Goal: Task Accomplishment & Management: Use online tool/utility

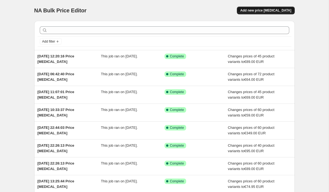
click at [272, 11] on span "Add new price change job" at bounding box center [265, 10] width 51 height 4
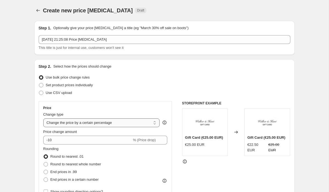
click at [80, 121] on select "Change the price to a certain amount Change the price by a certain amount Chang…" at bounding box center [101, 122] width 116 height 9
select select "to"
click at [43, 118] on select "Change the price to a certain amount Change the price by a certain amount Chang…" at bounding box center [101, 122] width 116 height 9
type input "80.00"
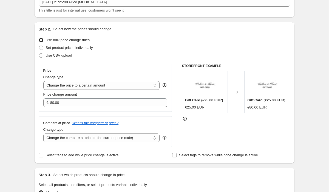
scroll to position [52, 0]
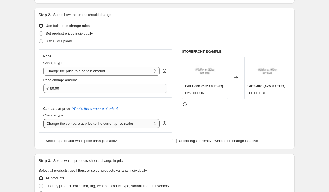
click at [59, 122] on select "Change the compare at price to the current price (sale) Change the compare at p…" at bounding box center [101, 123] width 116 height 9
select select "by"
click at [43, 119] on select "Change the compare at price to the current price (sale) Change the compare at p…" at bounding box center [101, 123] width 116 height 9
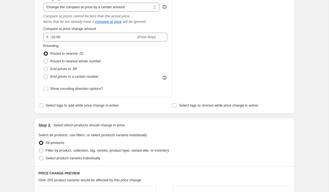
scroll to position [181, 0]
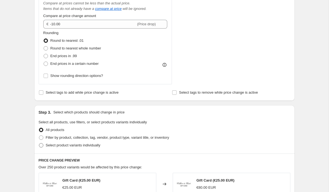
click at [42, 149] on label "Select product variants individually" at bounding box center [70, 145] width 62 height 8
click at [39, 143] on input "Select product variants individually" at bounding box center [39, 143] width 0 height 0
radio input "true"
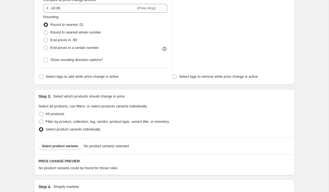
scroll to position [199, 0]
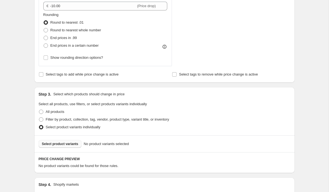
click at [49, 143] on span "Select product variants" at bounding box center [60, 143] width 36 height 4
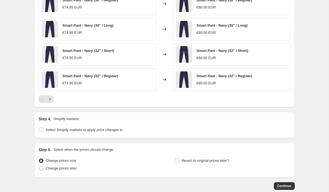
scroll to position [405, 0]
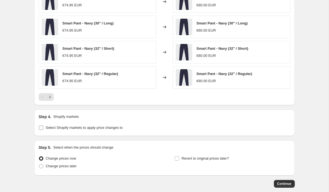
click at [43, 126] on span at bounding box center [41, 127] width 5 height 5
click at [43, 126] on input "Select Shopify markets to apply price changes to" at bounding box center [41, 127] width 4 height 4
checkbox input "true"
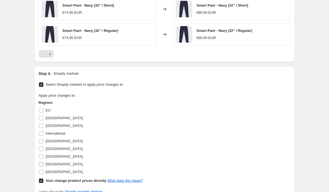
scroll to position [469, 0]
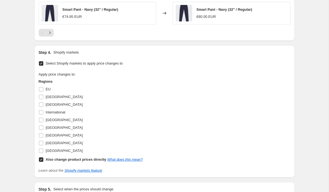
click at [41, 160] on input "Also change product prices directly What does this mean?" at bounding box center [41, 159] width 4 height 4
checkbox input "false"
click at [40, 152] on input "United States" at bounding box center [41, 150] width 4 height 4
checkbox input "true"
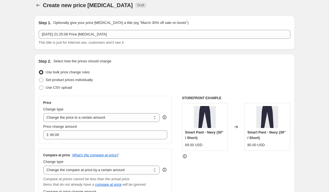
scroll to position [4, 0]
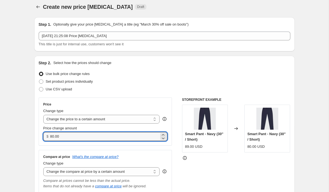
drag, startPoint x: 64, startPoint y: 137, endPoint x: 39, endPoint y: 135, distance: 25.1
click at [40, 135] on div "Price Change type Change the price to a certain amount Change the price by a ce…" at bounding box center [105, 121] width 133 height 48
drag, startPoint x: 66, startPoint y: 137, endPoint x: 33, endPoint y: 133, distance: 33.2
type input "119.00"
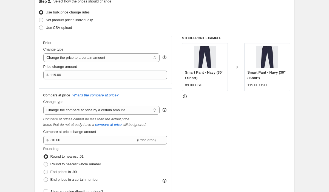
scroll to position [91, 0]
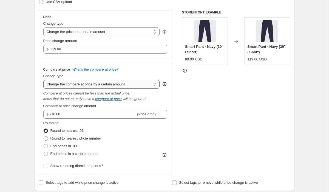
click at [78, 82] on select "Change the compare at price to the current price (sale) Change the compare at p…" at bounding box center [101, 84] width 116 height 9
click at [43, 80] on select "Change the compare at price to the current price (sale) Change the compare at p…" at bounding box center [101, 84] width 116 height 9
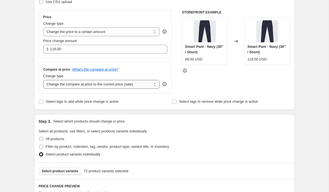
click at [69, 85] on select "Change the compare at price to the current price (sale) Change the compare at p…" at bounding box center [101, 84] width 116 height 9
select select "to"
click at [43, 80] on select "Change the compare at price to the current price (sale) Change the compare at p…" at bounding box center [101, 84] width 116 height 9
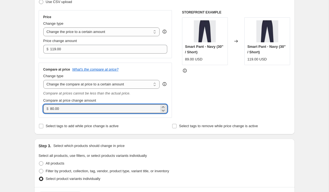
drag, startPoint x: 62, startPoint y: 109, endPoint x: 36, endPoint y: 106, distance: 26.2
click at [38, 106] on div "Step 2. Select how the prices should change Use bulk price change rules Set pro…" at bounding box center [164, 51] width 260 height 166
paste input "119"
type input "119.00"
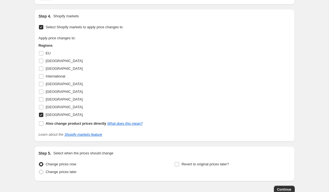
scroll to position [483, 0]
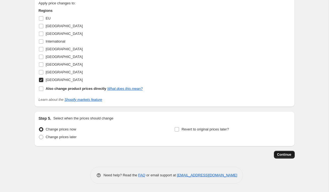
click at [283, 155] on span "Continue" at bounding box center [284, 154] width 14 height 4
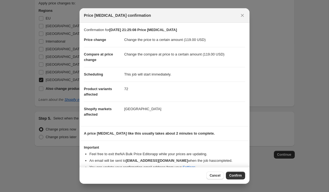
scroll to position [14, 0]
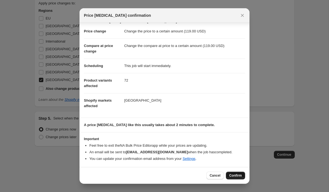
click at [239, 174] on span "Confirm" at bounding box center [235, 175] width 13 height 4
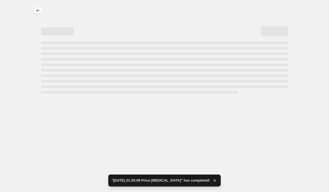
select select "to"
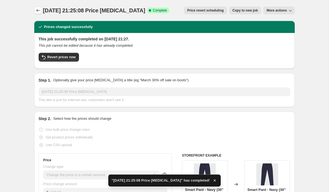
click at [38, 10] on icon "Price change jobs" at bounding box center [37, 10] width 5 height 5
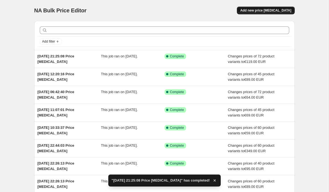
click at [278, 11] on span "Add new price change job" at bounding box center [265, 10] width 51 height 4
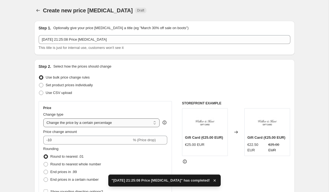
click at [84, 123] on select "Change the price to a certain amount Change the price by a certain amount Chang…" at bounding box center [101, 122] width 116 height 9
select select "to"
click at [43, 118] on select "Change the price to a certain amount Change the price by a certain amount Chang…" at bounding box center [101, 122] width 116 height 9
type input "80.00"
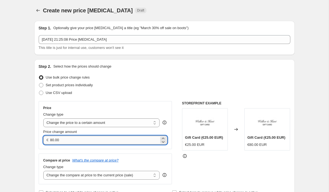
click at [69, 137] on input "80.00" at bounding box center [104, 139] width 109 height 9
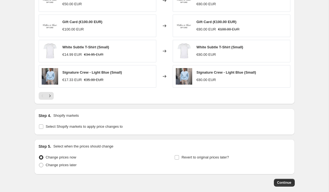
scroll to position [309, 0]
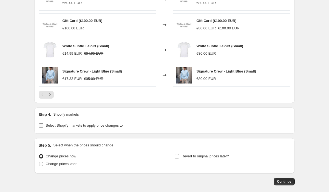
click at [44, 126] on label "Select Shopify markets to apply price changes to" at bounding box center [81, 125] width 84 height 8
click at [43, 126] on input "Select Shopify markets to apply price changes to" at bounding box center [41, 125] width 4 height 4
checkbox input "true"
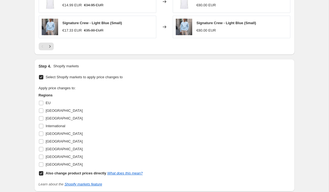
scroll to position [395, 0]
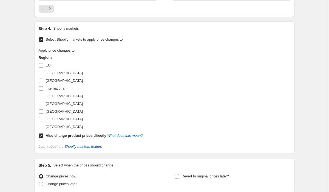
click at [42, 136] on input "Also change product prices directly What does this mean?" at bounding box center [41, 135] width 4 height 4
checkbox input "false"
click at [42, 126] on input "United States" at bounding box center [41, 126] width 4 height 4
checkbox input "true"
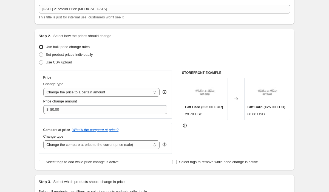
scroll to position [0, 0]
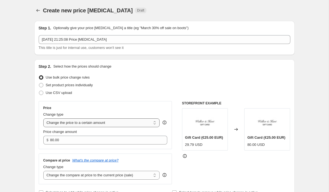
click at [59, 124] on select "Change the price to a certain amount Change the price by a certain amount Chang…" at bounding box center [101, 122] width 116 height 9
click at [43, 118] on select "Change the price to a certain amount Change the price by a certain amount Chang…" at bounding box center [101, 122] width 116 height 9
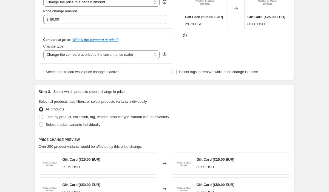
scroll to position [133, 0]
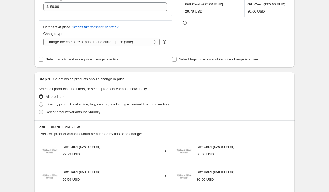
click at [40, 112] on span at bounding box center [41, 112] width 4 height 4
click at [39, 110] on input "Select product variants individually" at bounding box center [39, 110] width 0 height 0
radio input "true"
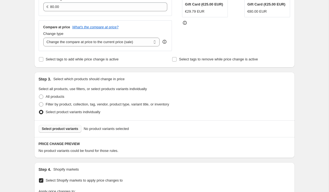
click at [71, 127] on span "Select product variants" at bounding box center [60, 128] width 36 height 4
